Goal: Information Seeking & Learning: Check status

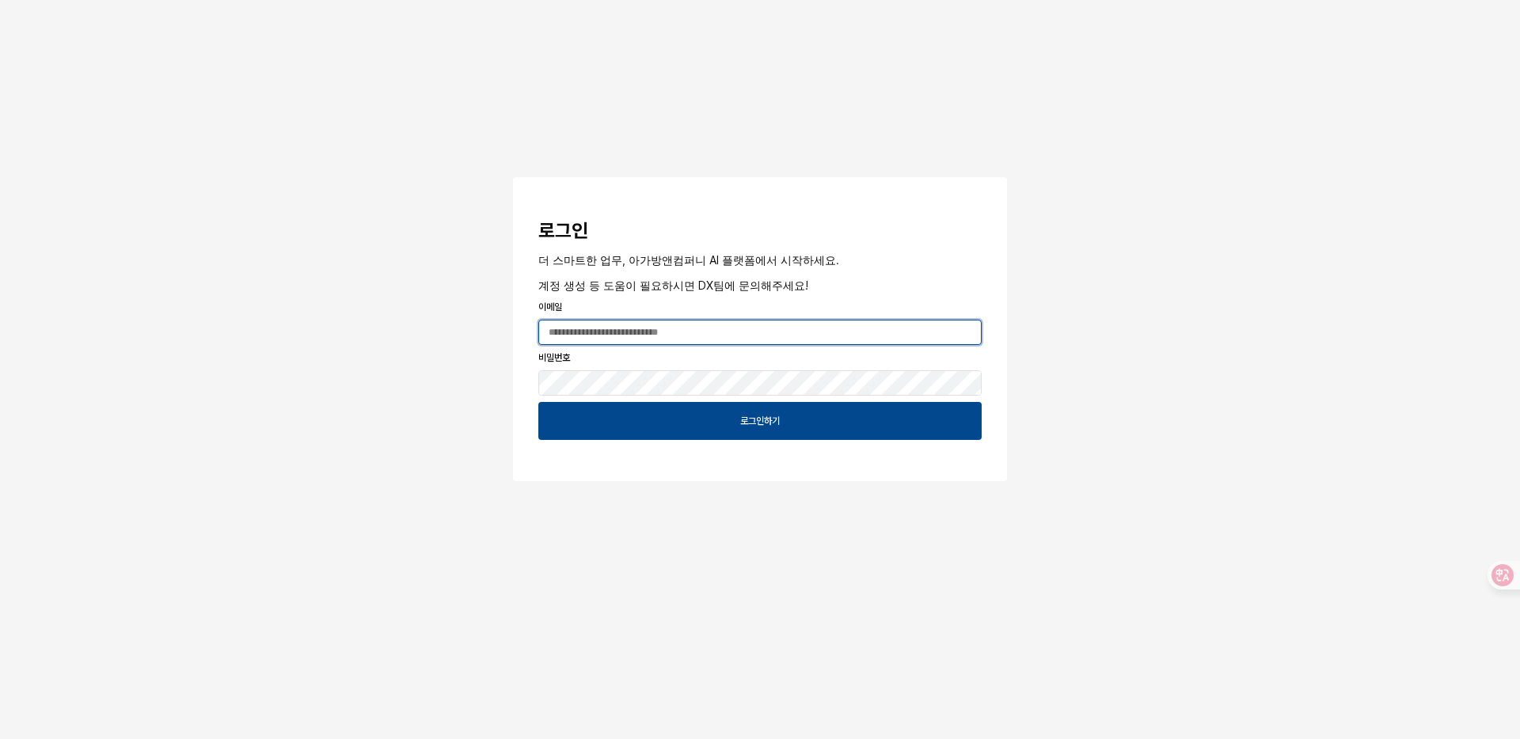
click at [664, 332] on input "App Frame" at bounding box center [760, 333] width 442 height 24
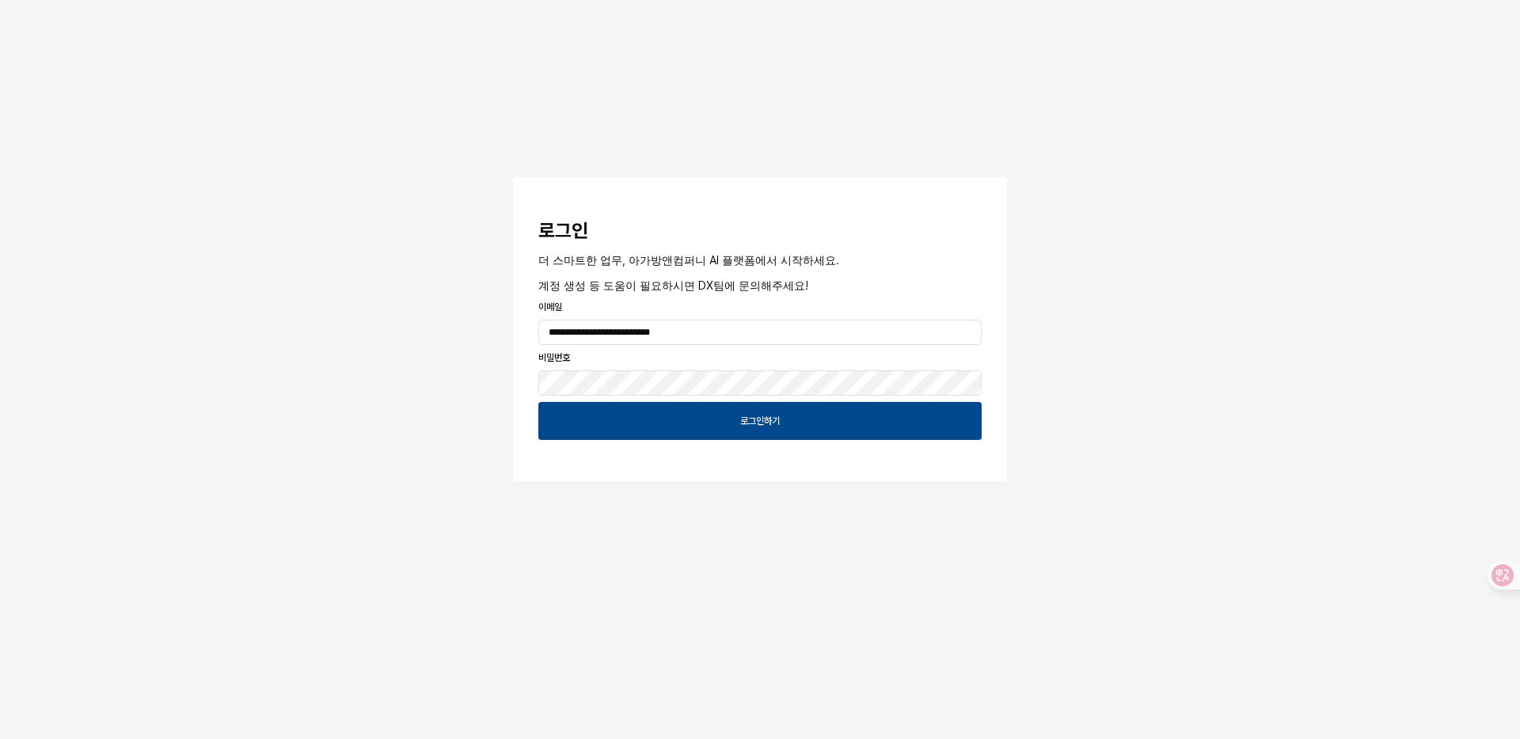
click at [714, 440] on div "로그인하기" at bounding box center [760, 421] width 456 height 44
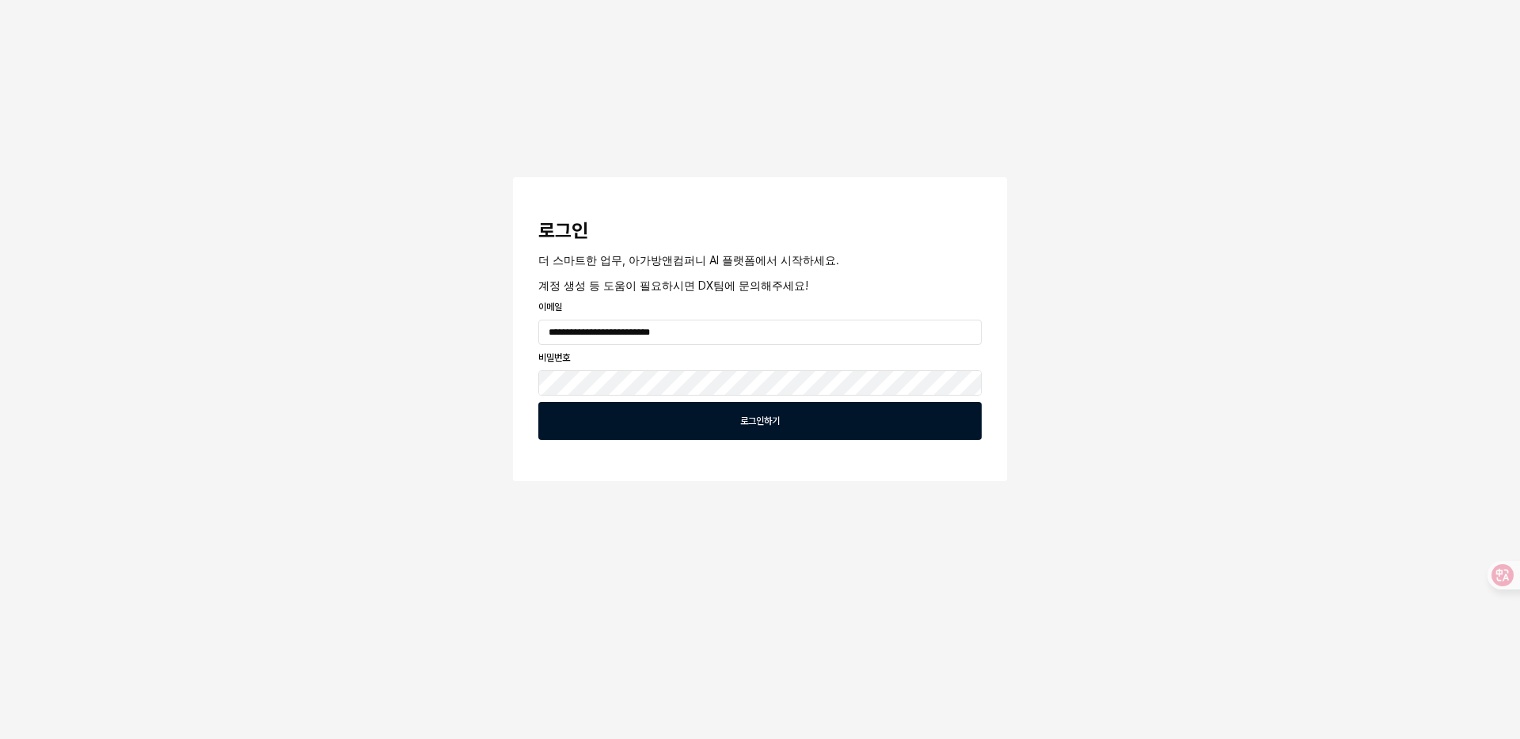
click at [714, 431] on div "로그인하기" at bounding box center [759, 421] width 429 height 36
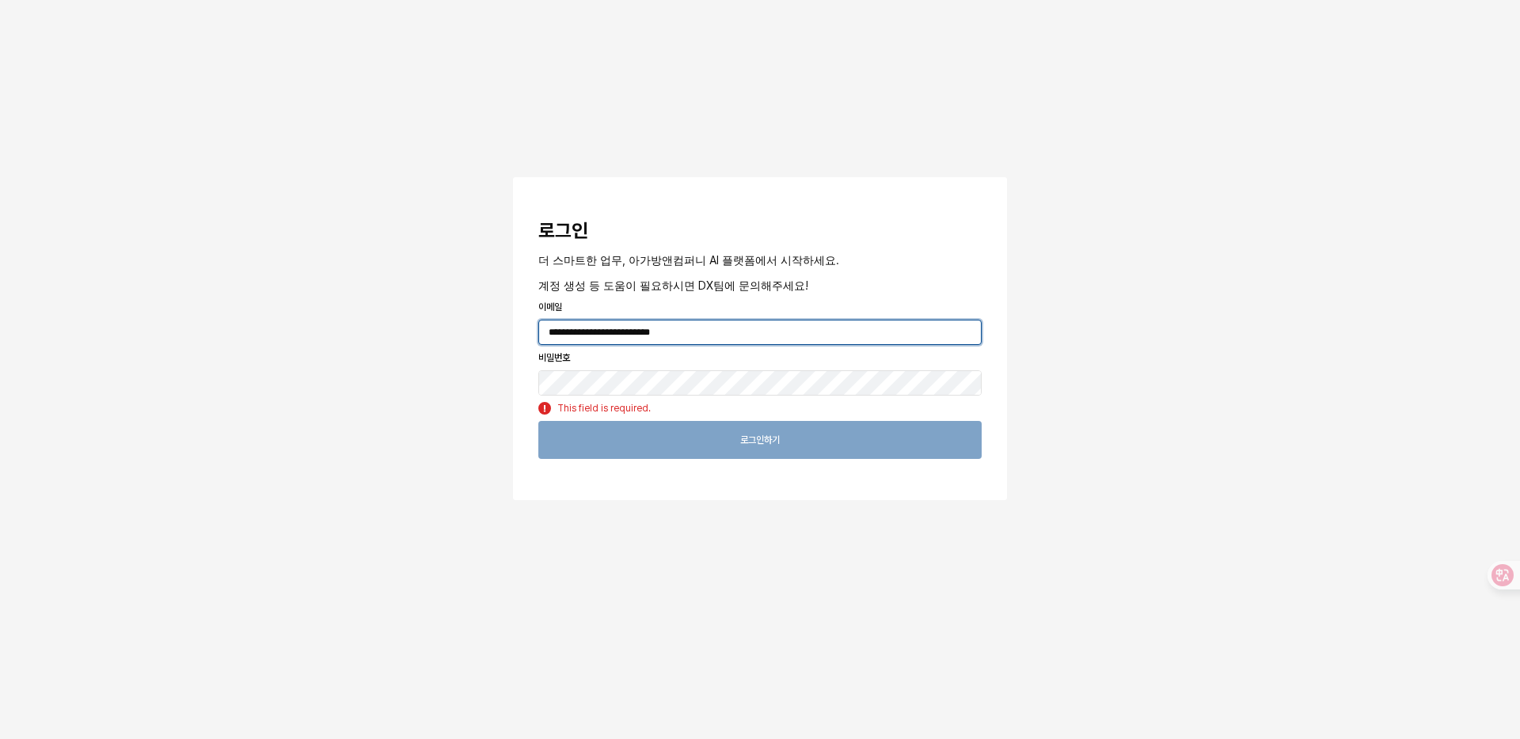
click at [728, 330] on input "**********" at bounding box center [760, 333] width 442 height 24
type input "**********"
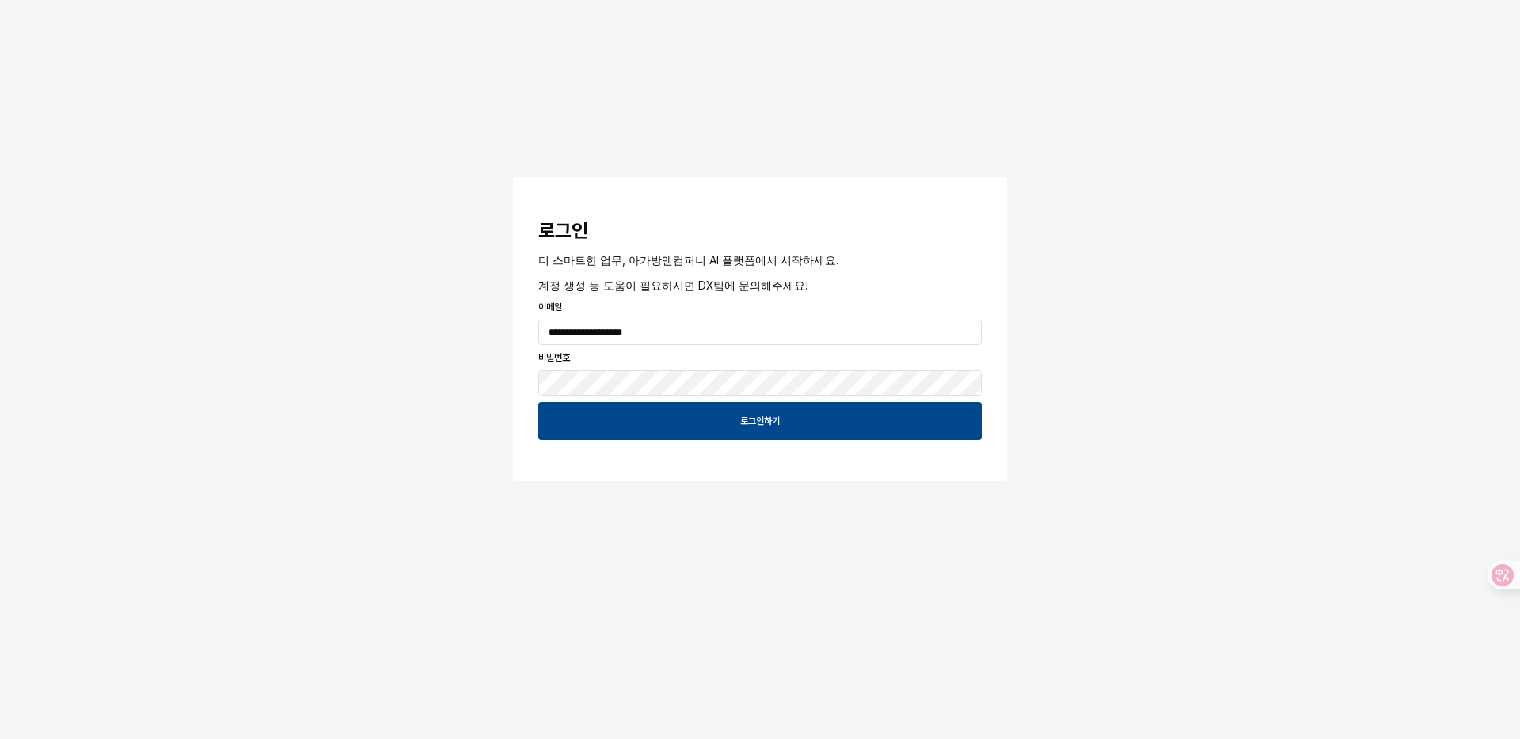
click at [774, 400] on div "로그인하기" at bounding box center [760, 421] width 456 height 44
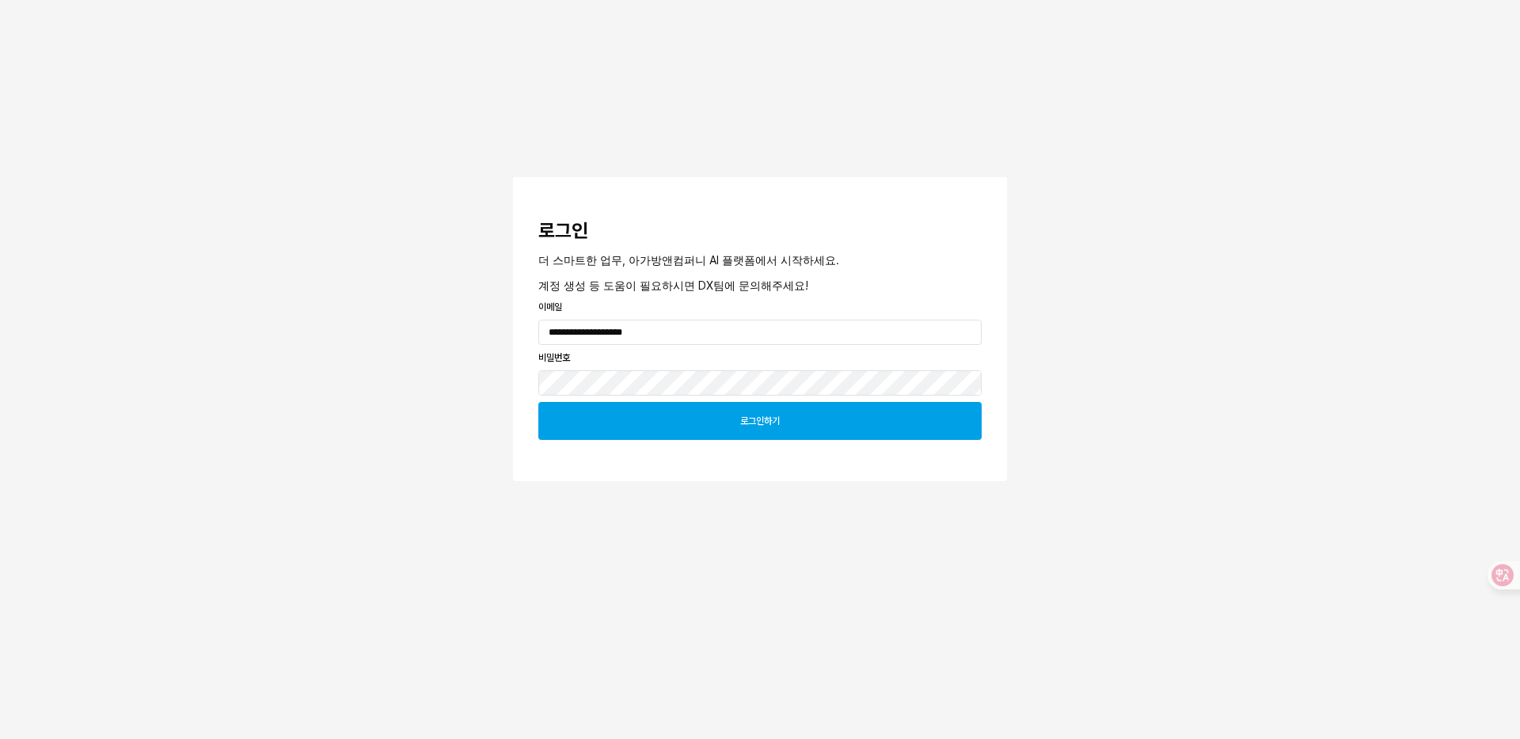
click at [774, 415] on p "로그인하기" at bounding box center [760, 421] width 40 height 13
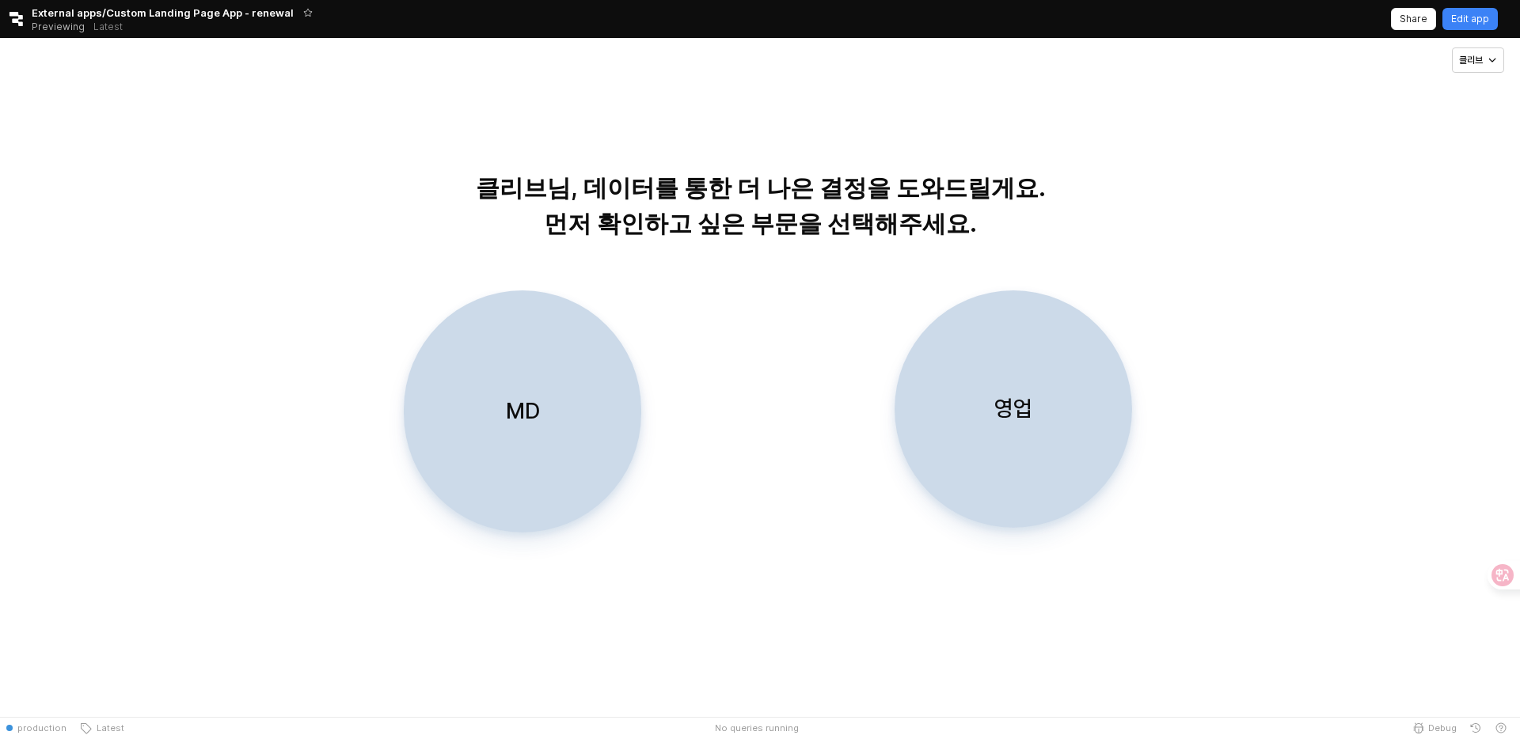
click at [1059, 389] on div "영업" at bounding box center [1012, 409] width 223 height 236
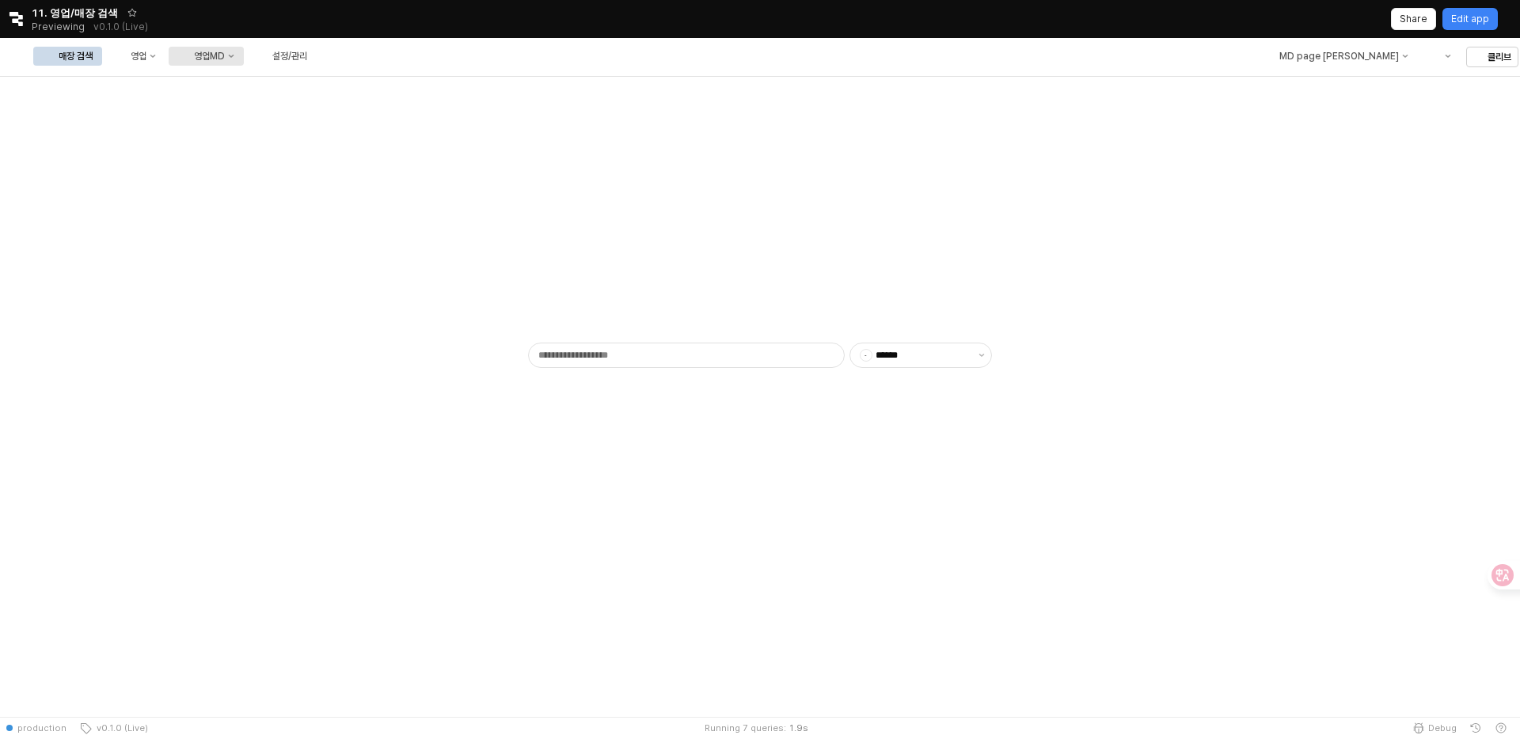
click at [225, 58] on div "영업MD" at bounding box center [209, 56] width 31 height 11
click at [350, 108] on div "RT 성과 분석" at bounding box center [376, 112] width 84 height 13
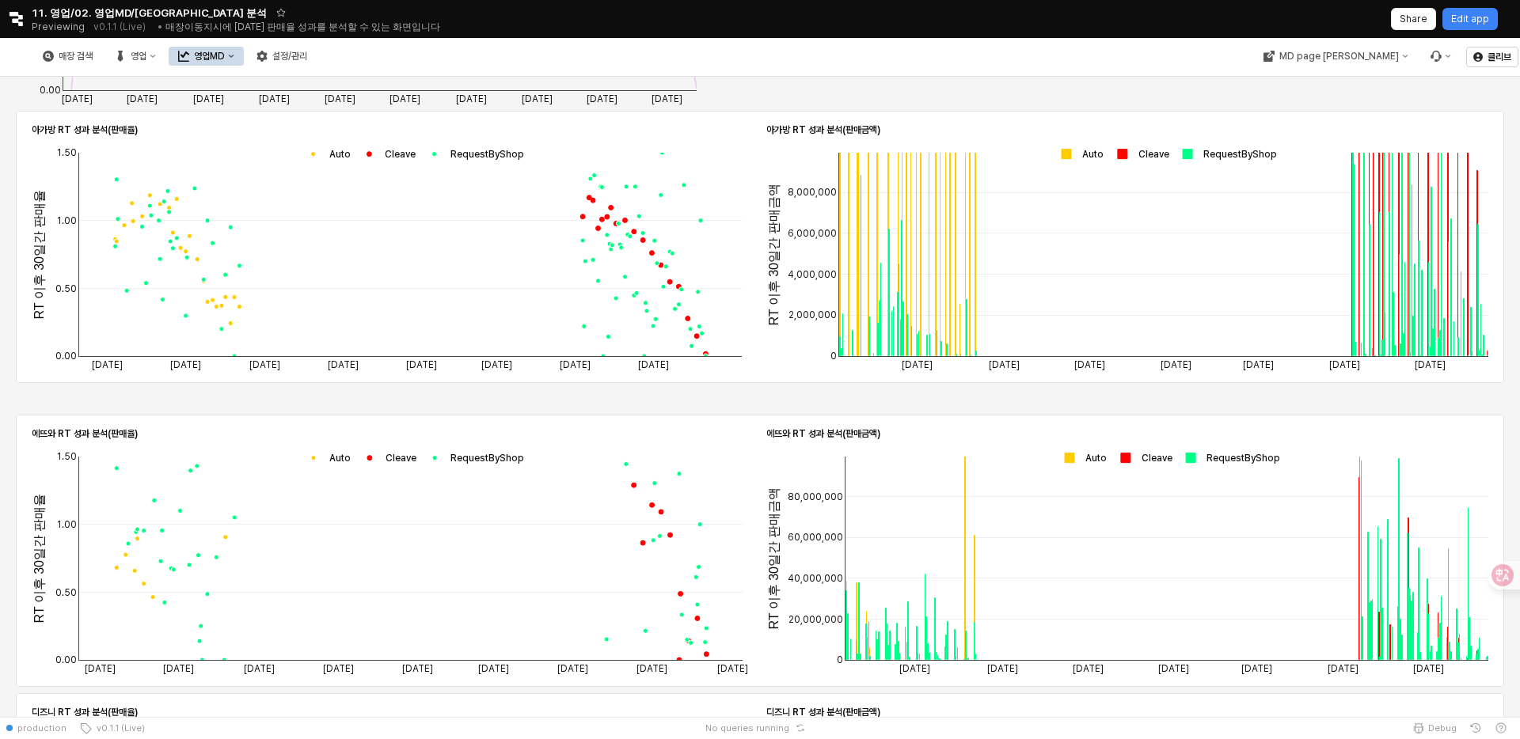
scroll to position [910, 0]
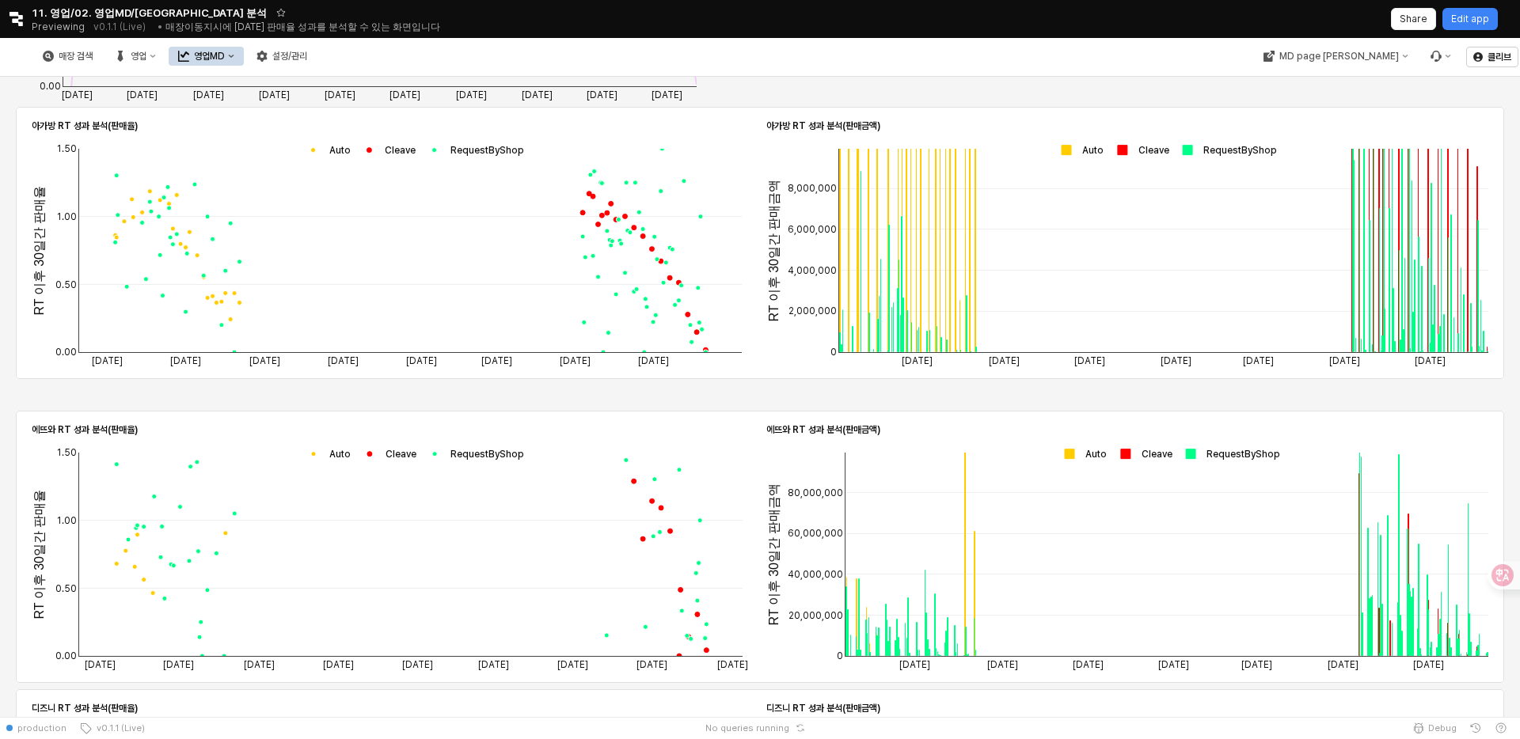
click at [1117, 453] on rect "App Frame" at bounding box center [1141, 453] width 63 height 15
click at [1133, 453] on rect "App Frame" at bounding box center [1141, 453] width 63 height 15
click at [1163, 453] on rect "App Frame" at bounding box center [1141, 453] width 63 height 15
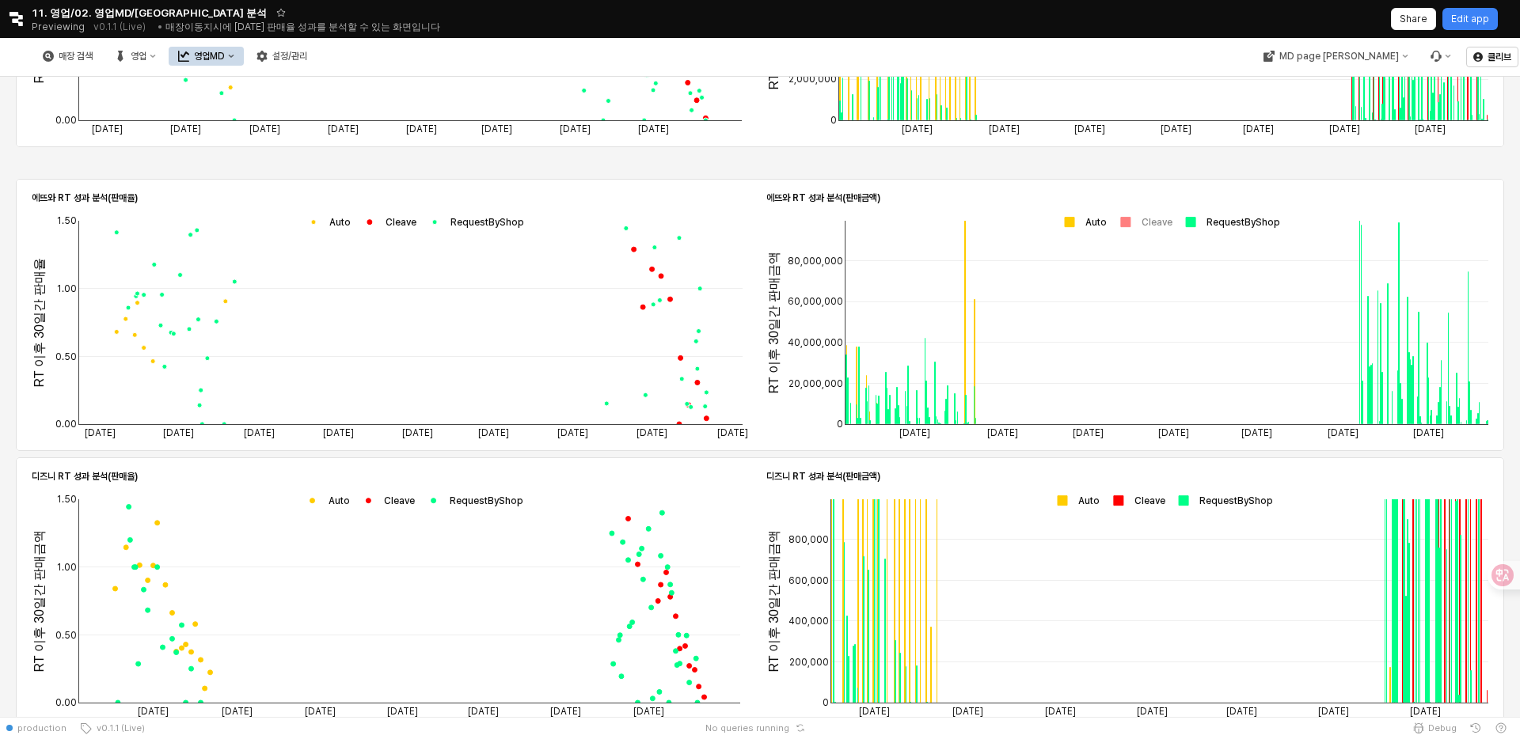
scroll to position [1154, 0]
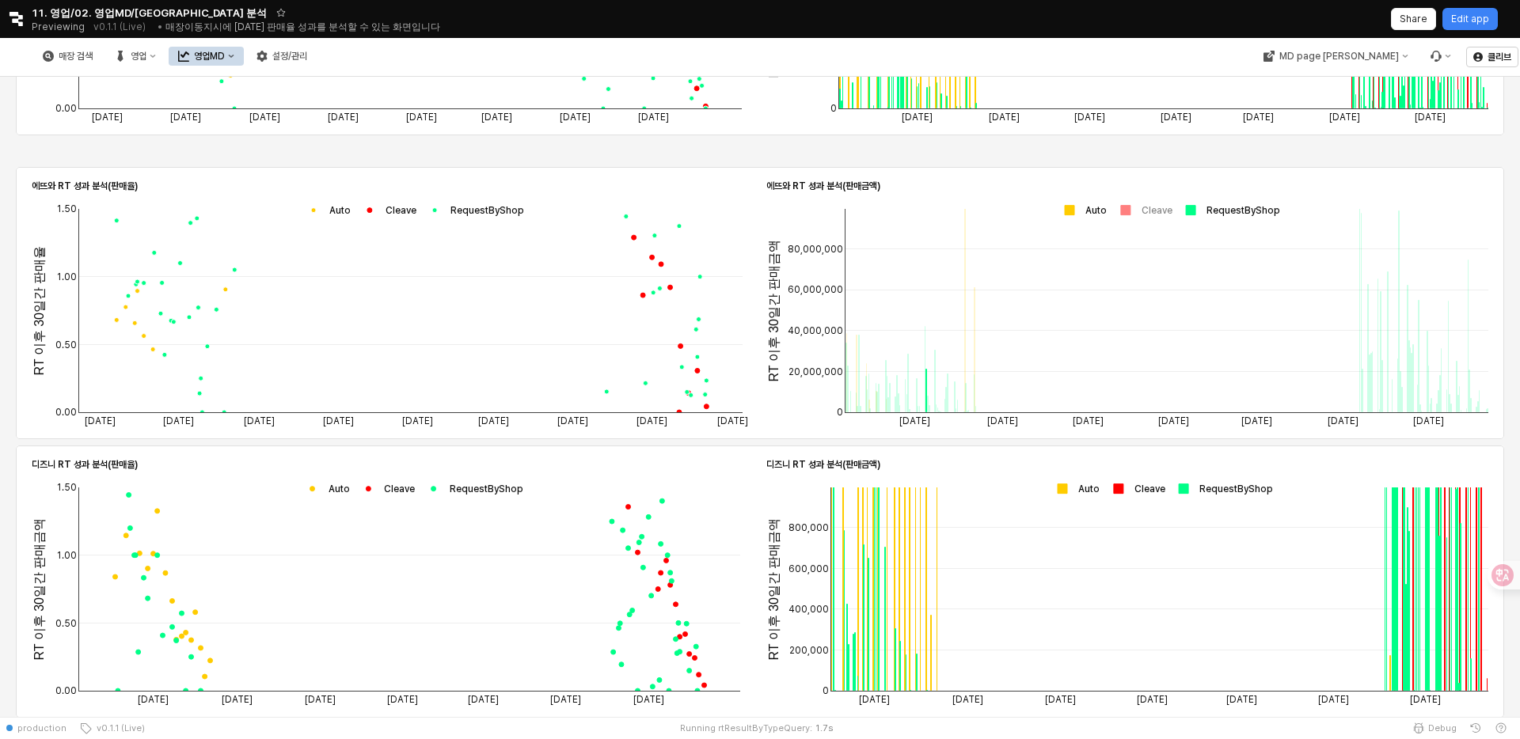
click at [1068, 206] on rect "App Frame" at bounding box center [1080, 210] width 54 height 15
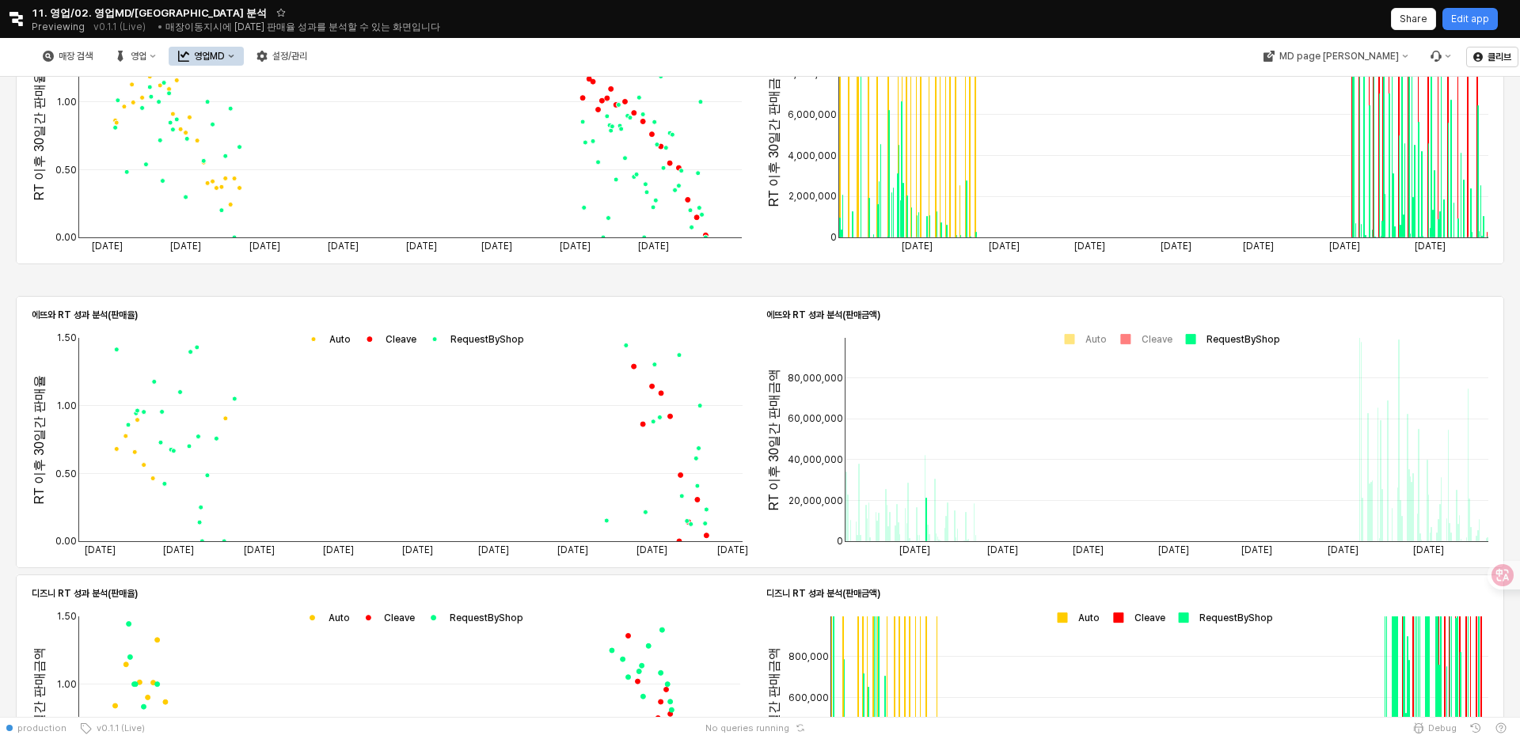
scroll to position [1019, 0]
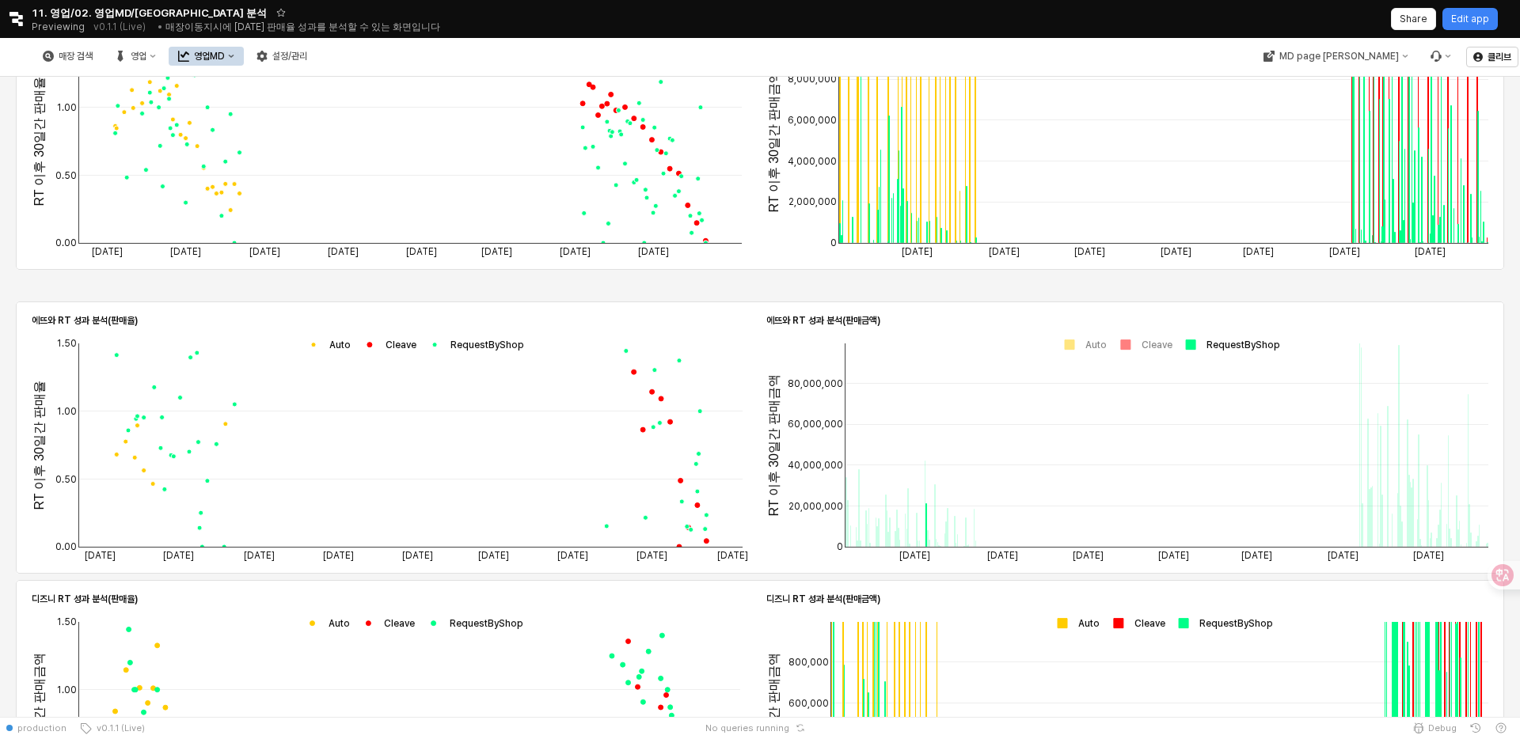
click at [817, 317] on strong "에뜨와 RT 성과 분석(판매금액)" at bounding box center [823, 320] width 114 height 11
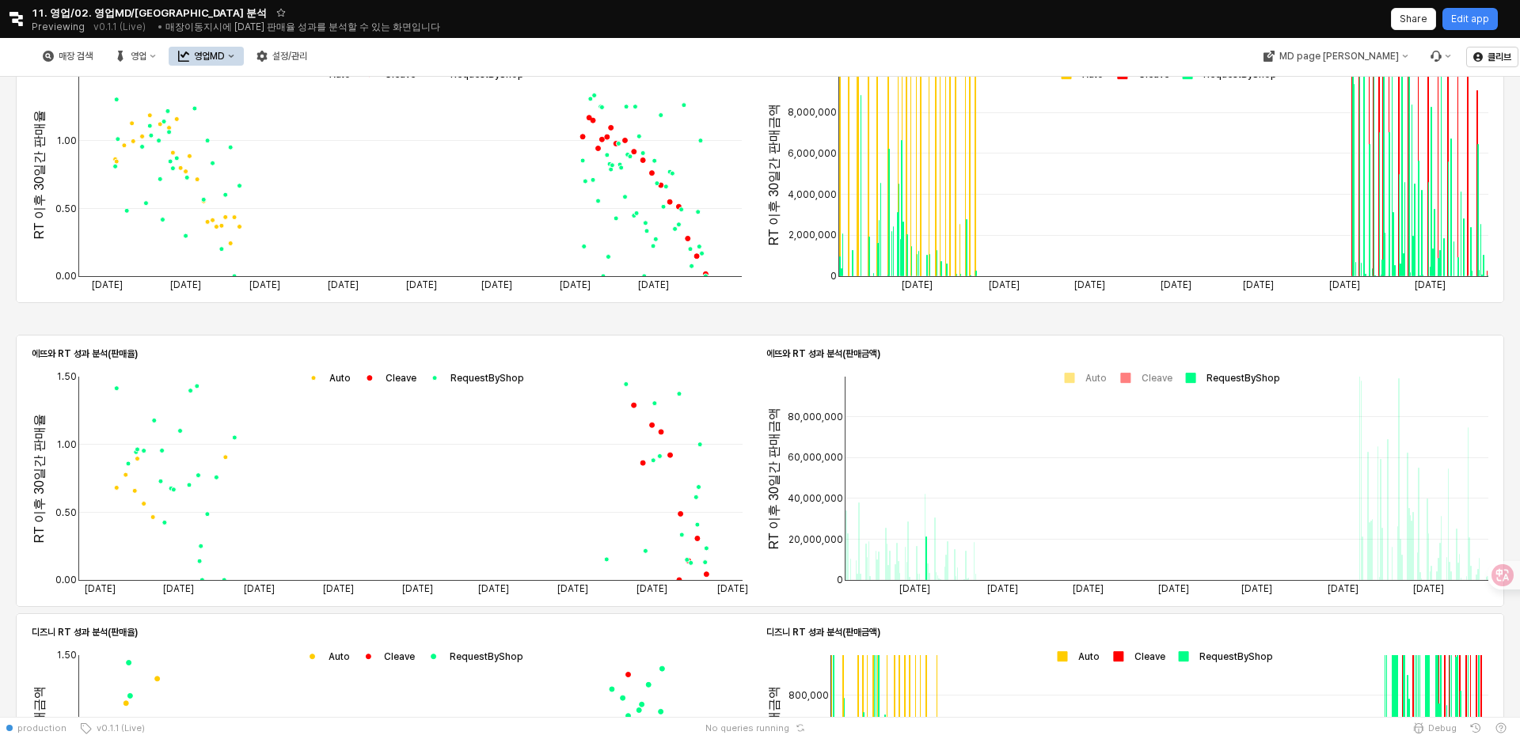
scroll to position [971, 0]
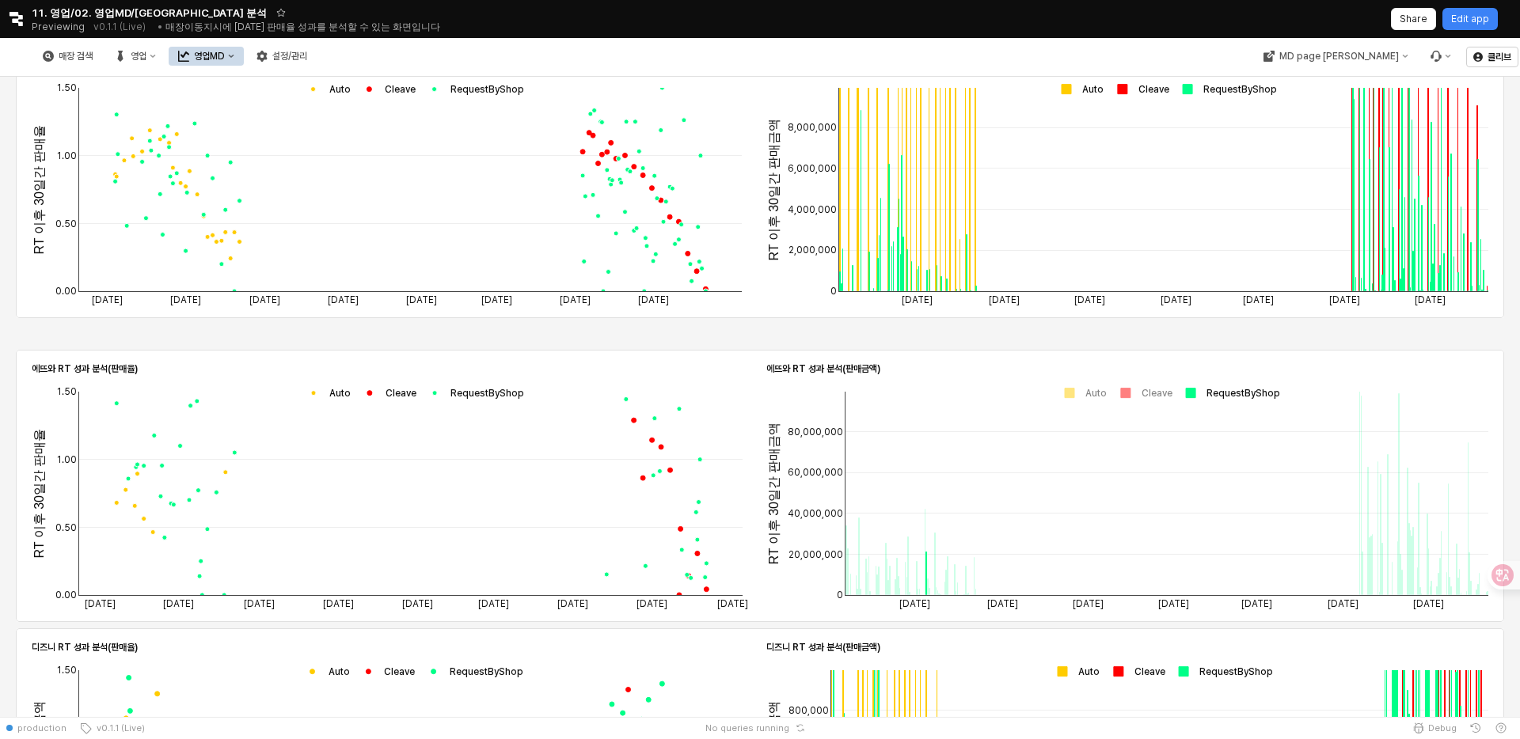
click at [1098, 393] on rect "App Frame" at bounding box center [1080, 392] width 54 height 15
click at [1029, 391] on div "[DATE] [DATE] [DATE] [DATE] [DATE] [DATE] [DATE] 0 20,000,000 40,000,000 60,000…" at bounding box center [1127, 495] width 722 height 228
click at [1134, 398] on rect "App Frame" at bounding box center [1141, 392] width 63 height 15
click at [1126, 395] on rect "App Frame" at bounding box center [1141, 392] width 63 height 15
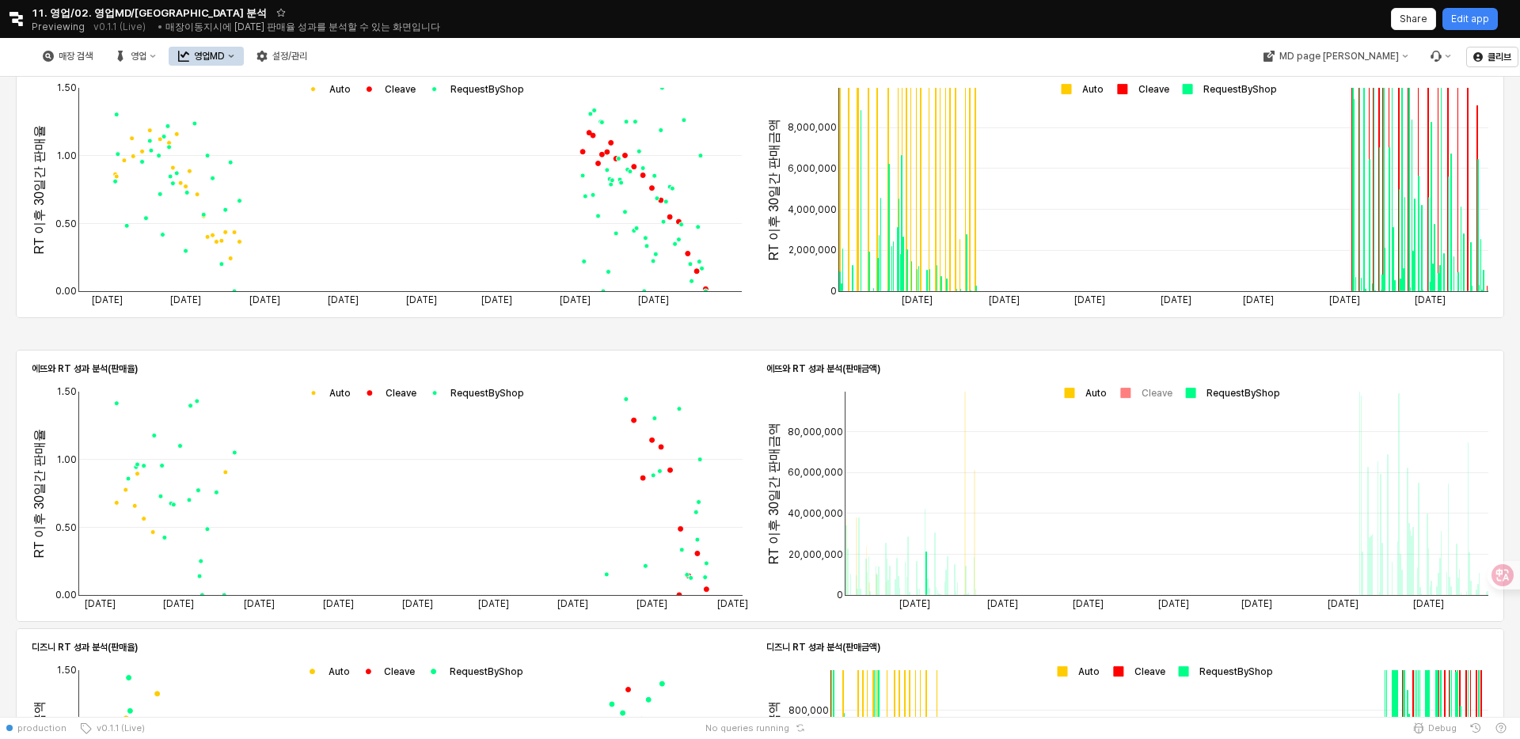
click at [1126, 391] on rect "App Frame" at bounding box center [1141, 392] width 63 height 15
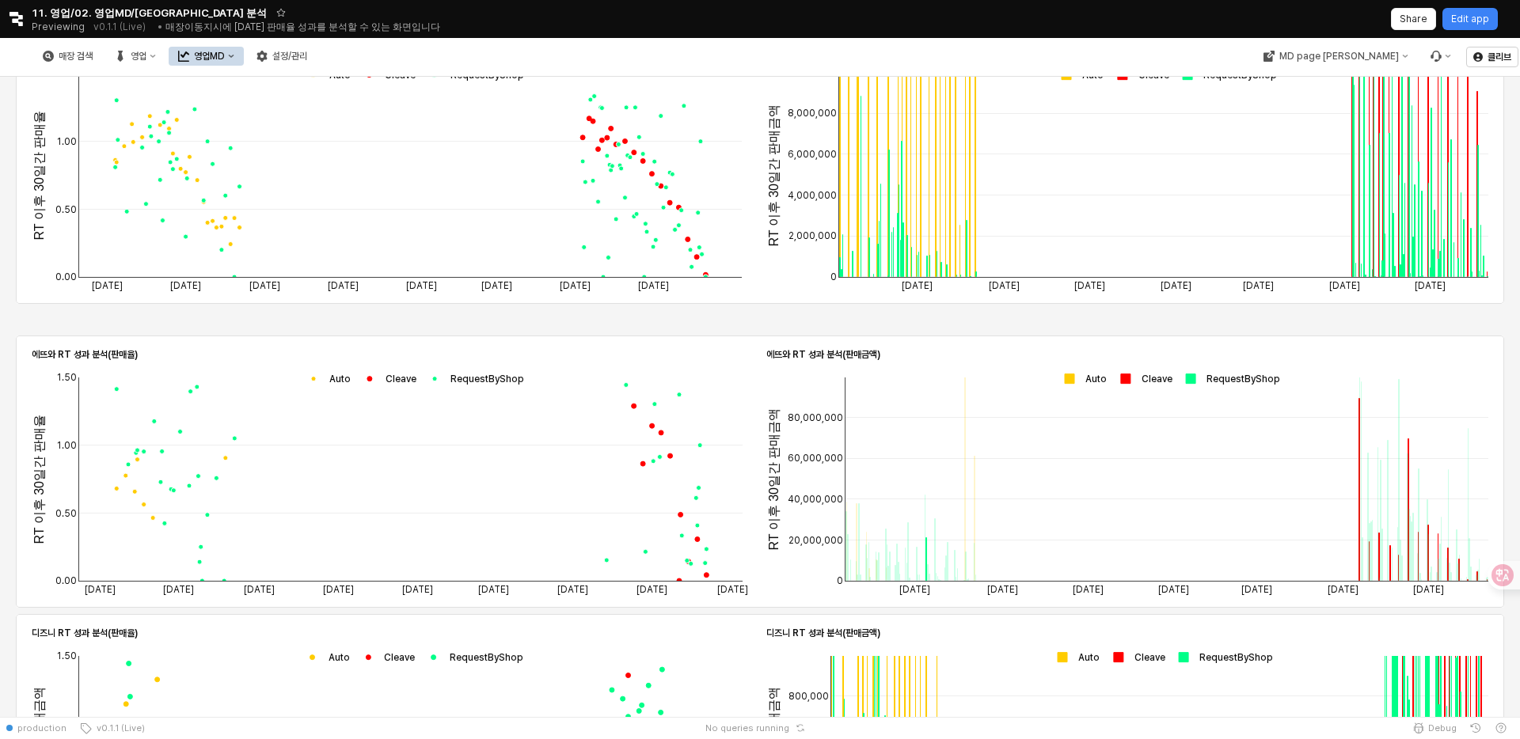
click at [1072, 378] on rect "App Frame" at bounding box center [1080, 378] width 54 height 15
